Goal: Navigation & Orientation: Find specific page/section

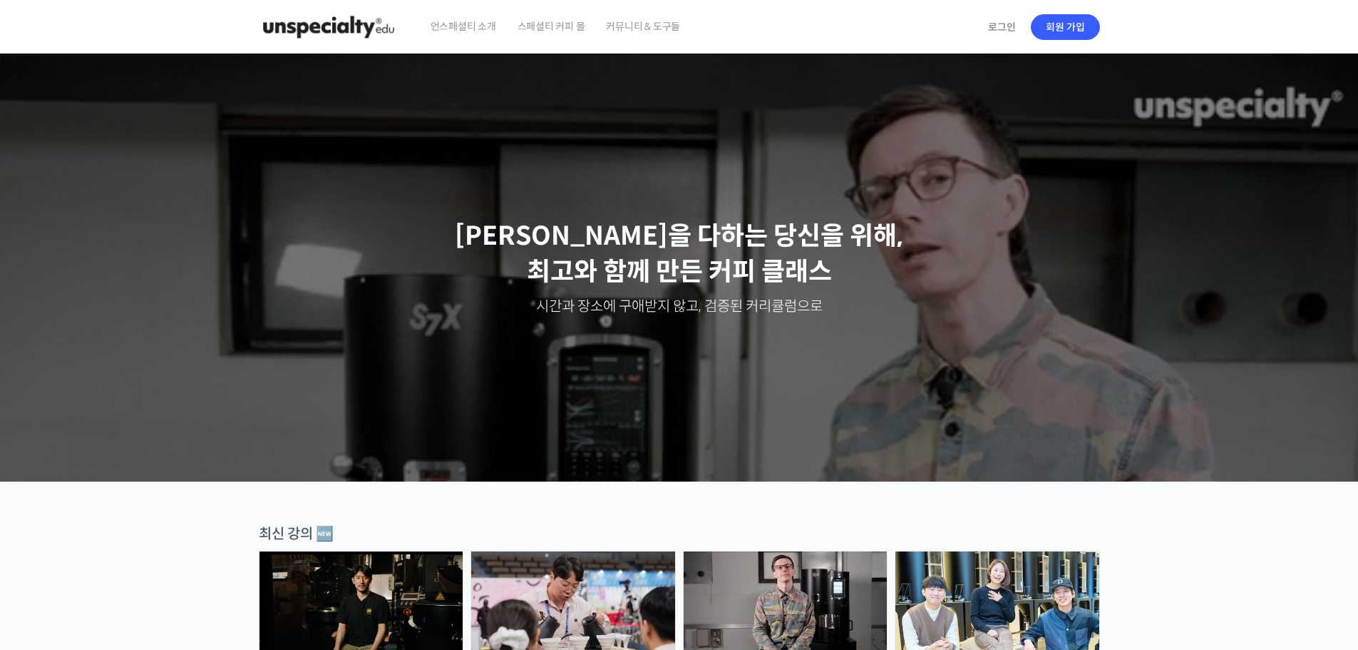
click at [468, 24] on span "언스페셜티 소개" at bounding box center [464, 26] width 66 height 54
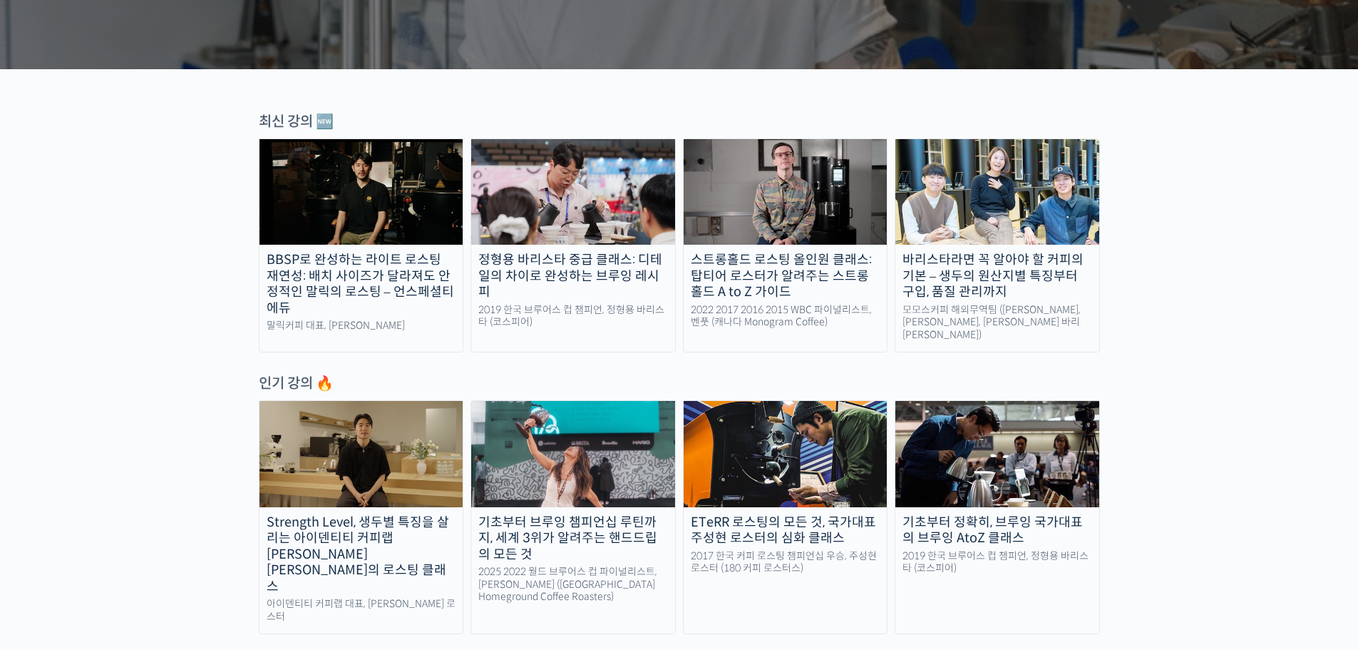
scroll to position [241, 0]
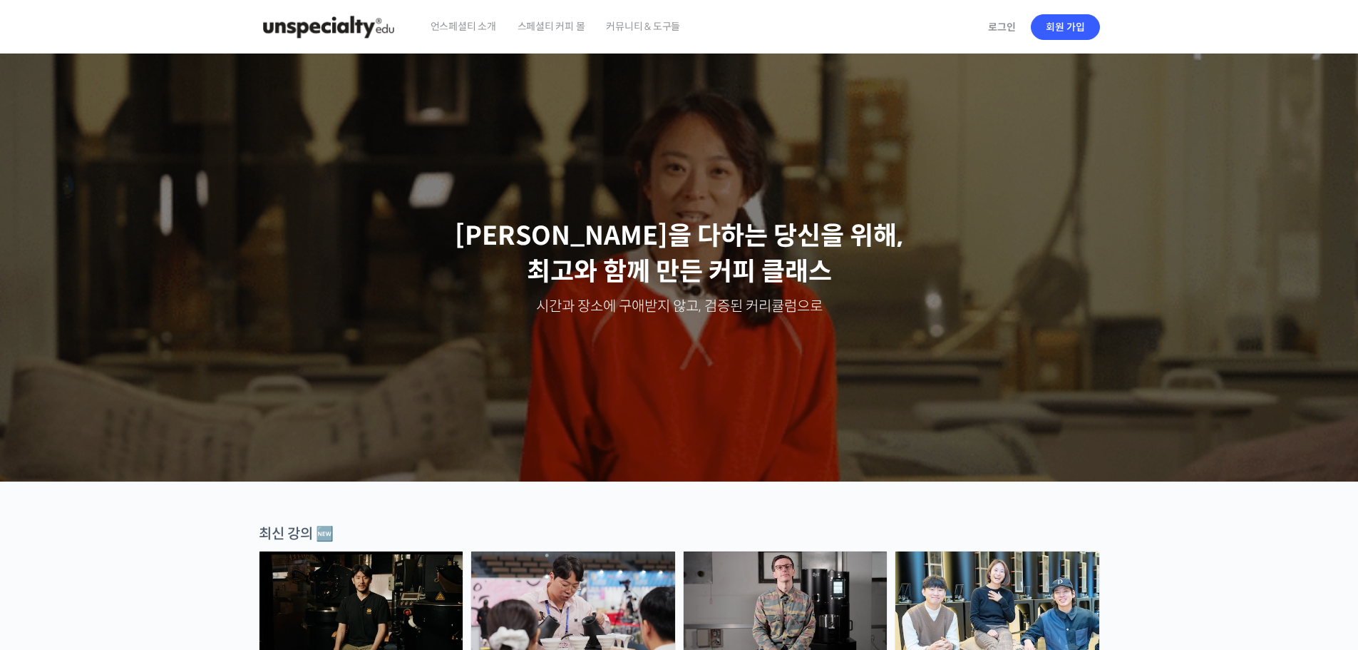
click at [462, 36] on span "언스페셜티 소개" at bounding box center [464, 26] width 66 height 54
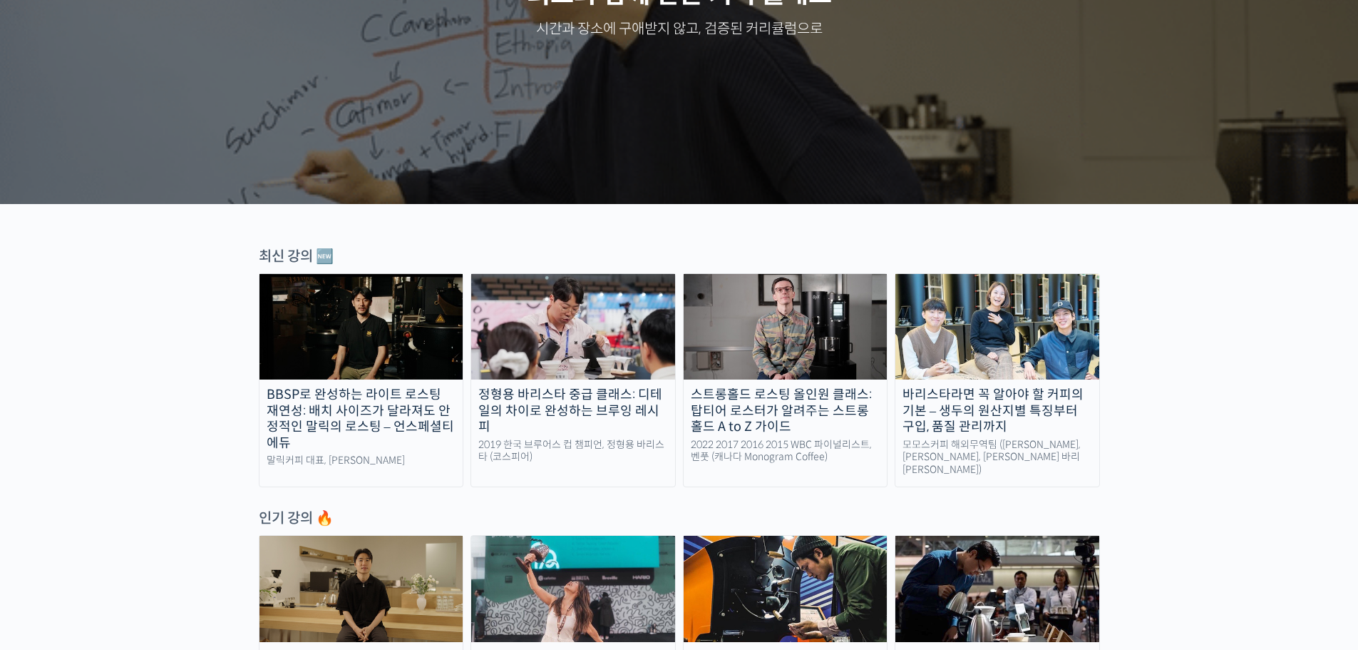
scroll to position [285, 0]
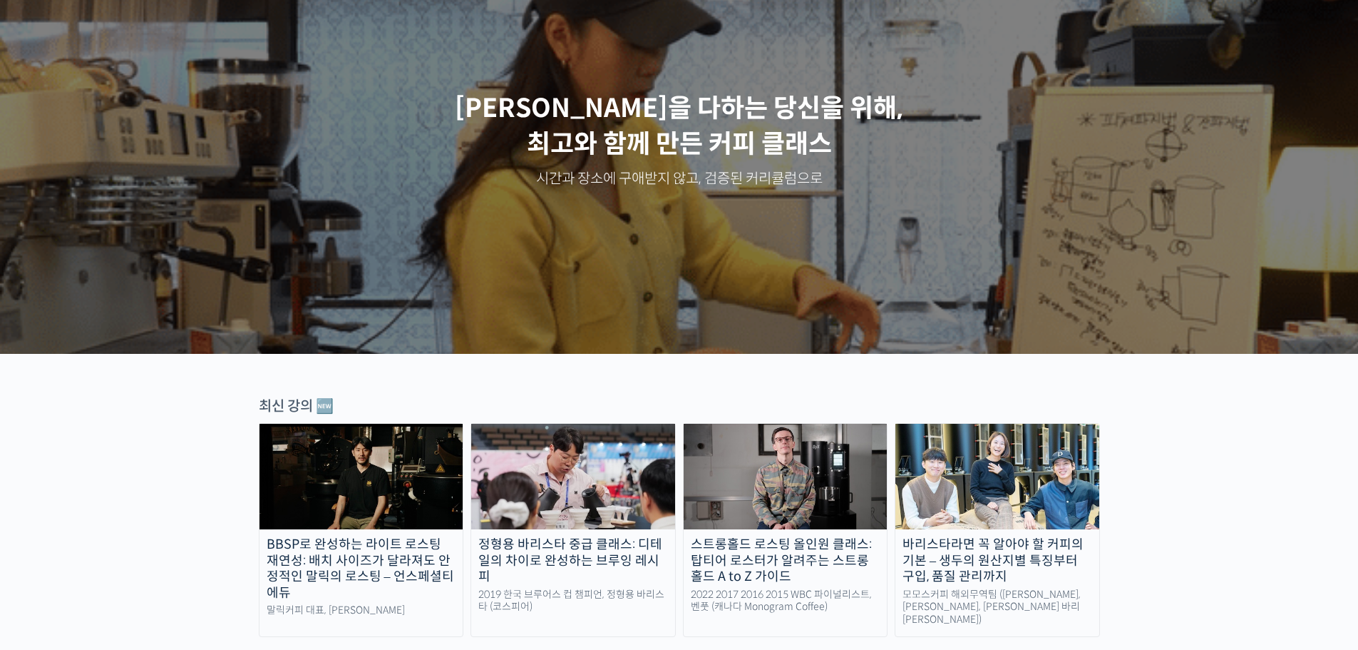
scroll to position [0, 0]
